Goal: Information Seeking & Learning: Learn about a topic

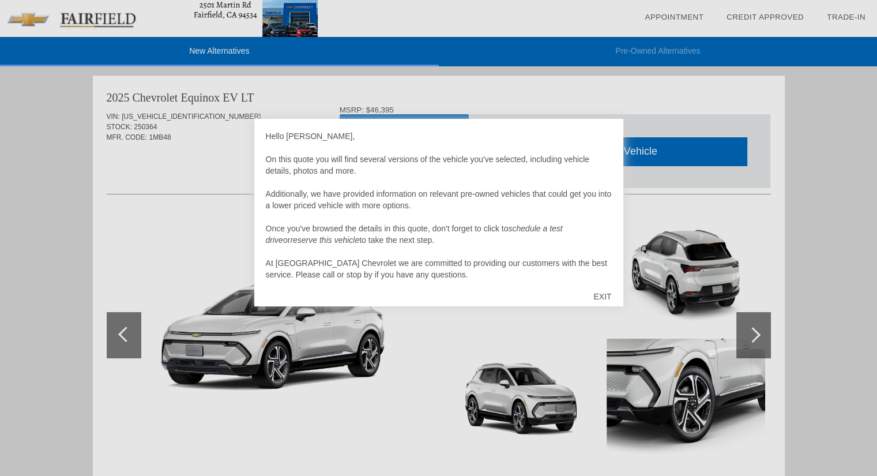
click at [601, 294] on div "EXIT" at bounding box center [602, 296] width 41 height 35
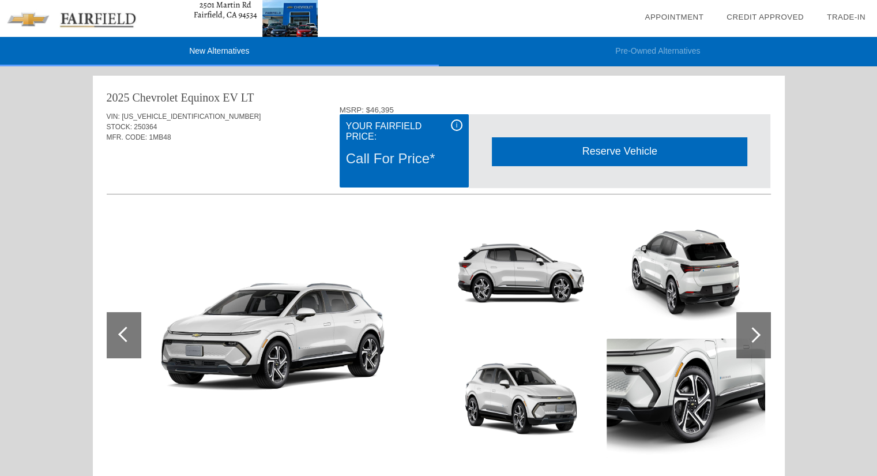
click at [459, 126] on div "i" at bounding box center [457, 125] width 12 height 12
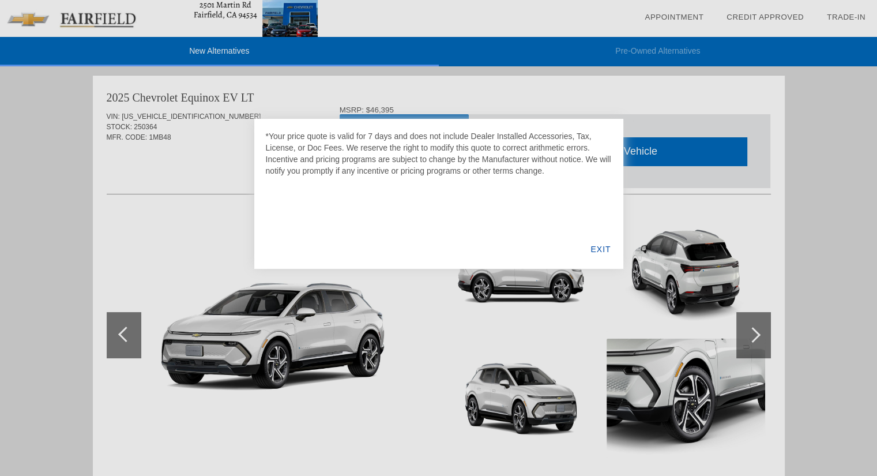
click at [596, 249] on div "EXIT" at bounding box center [601, 249] width 44 height 39
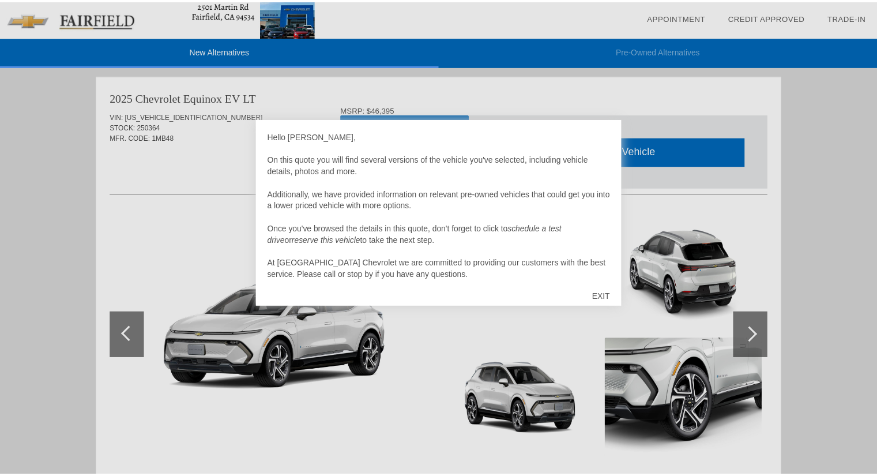
scroll to position [714, 0]
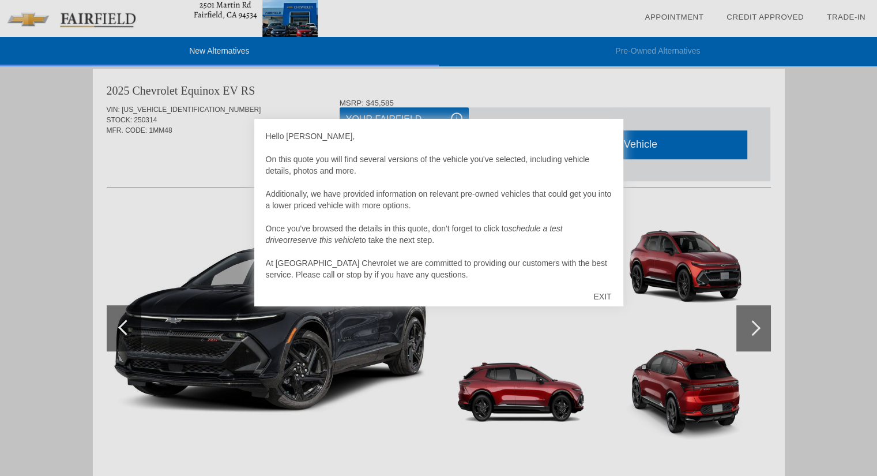
click at [606, 294] on div "EXIT" at bounding box center [602, 296] width 41 height 35
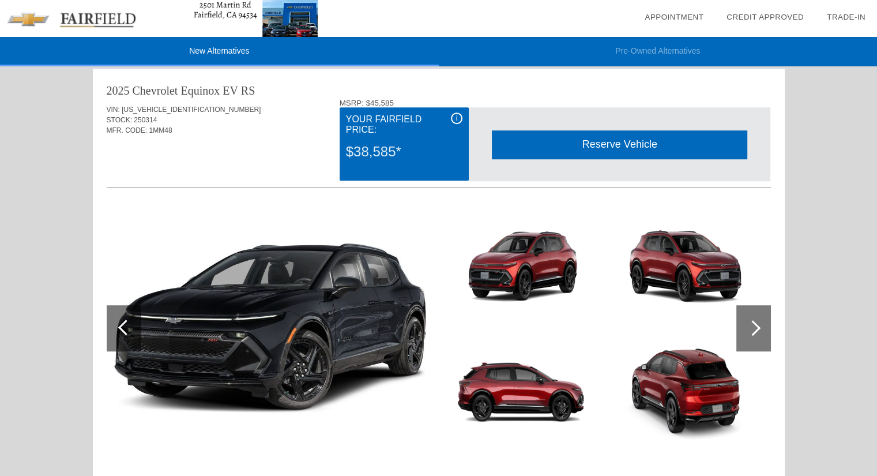
click at [456, 123] on div "i" at bounding box center [457, 118] width 12 height 12
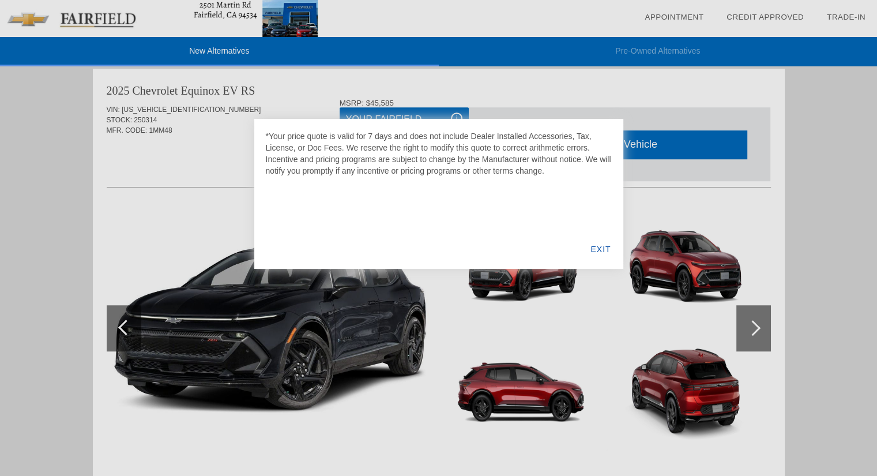
click at [599, 249] on div "EXIT" at bounding box center [601, 249] width 44 height 39
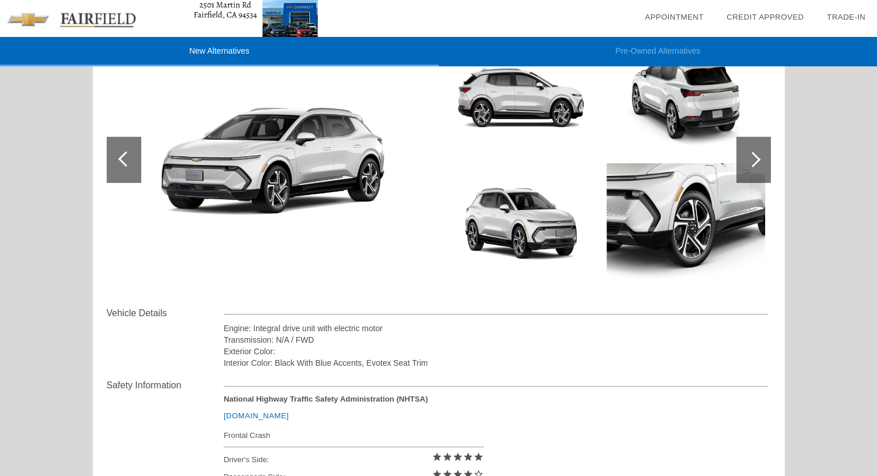
scroll to position [79, 0]
